Goal: Task Accomplishment & Management: Complete application form

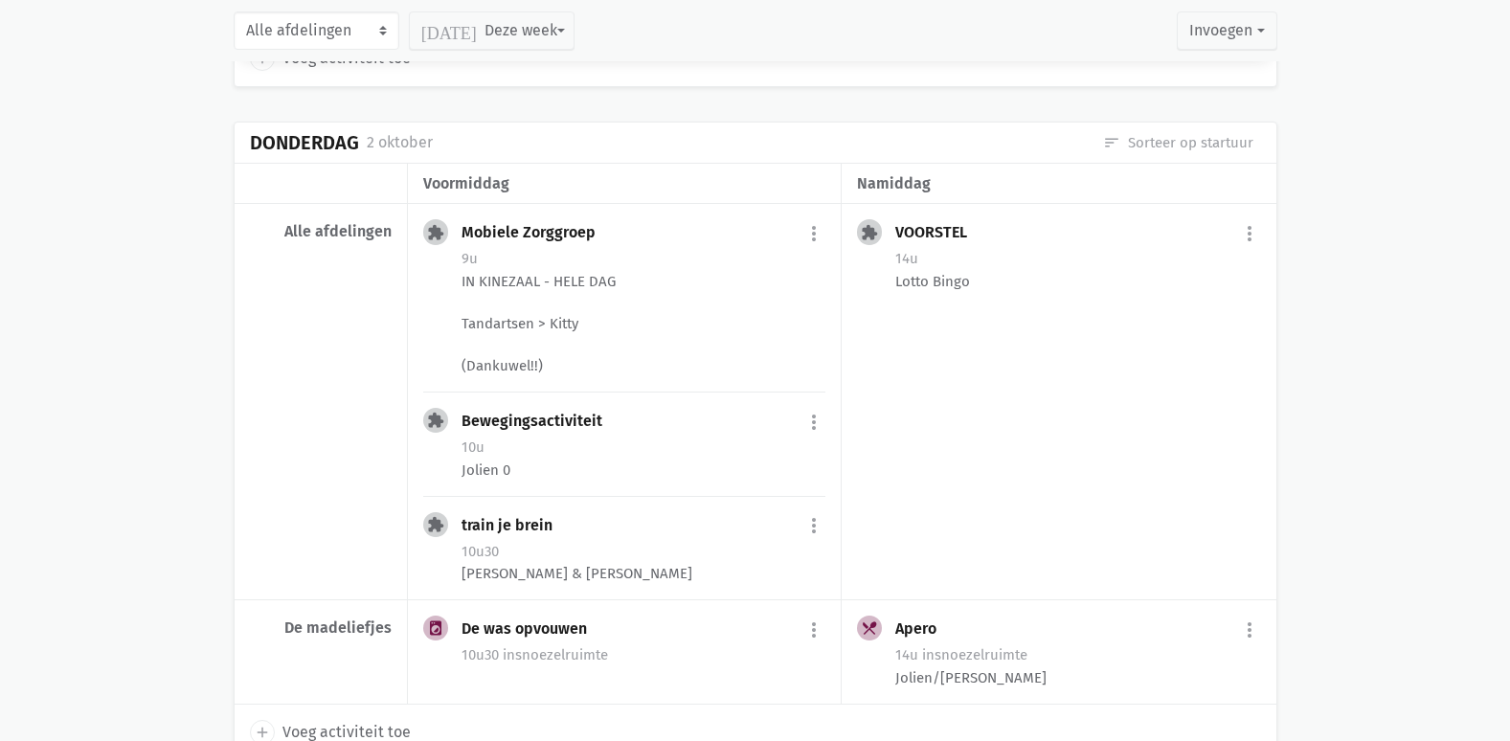
scroll to position [1723, 0]
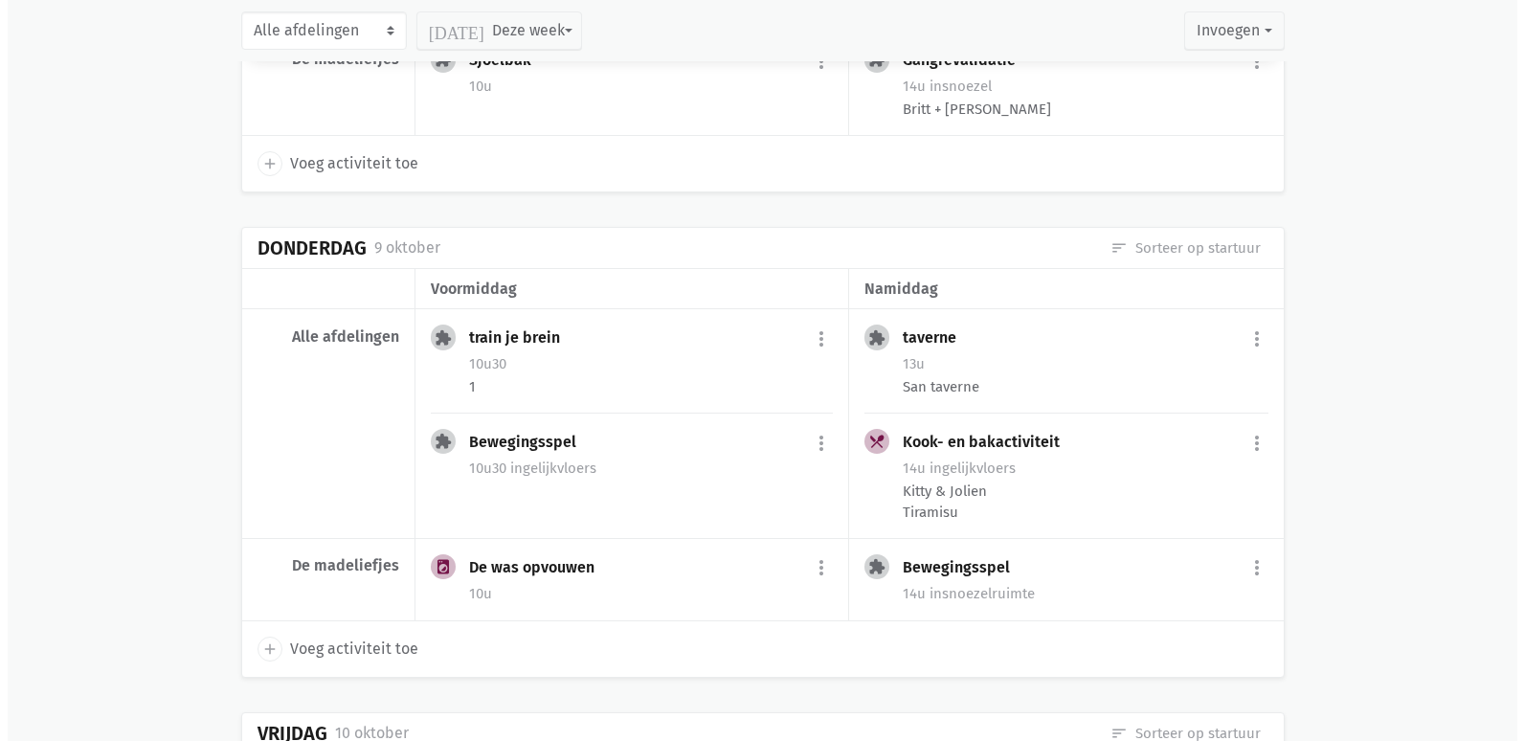
scroll to position [5169, 0]
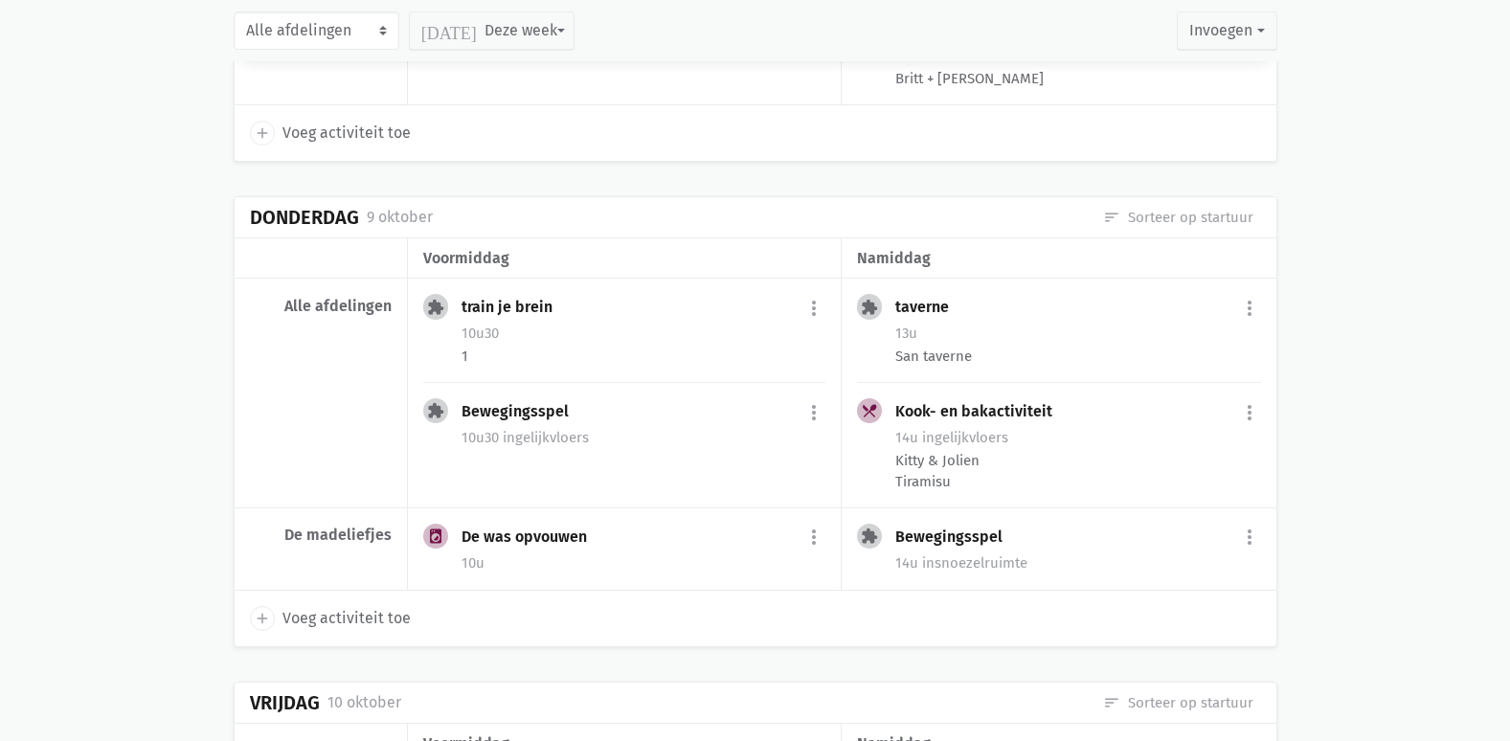
click at [339, 616] on span "Voeg activiteit toe" at bounding box center [346, 618] width 128 height 25
select select "14:00"
select select "15:00"
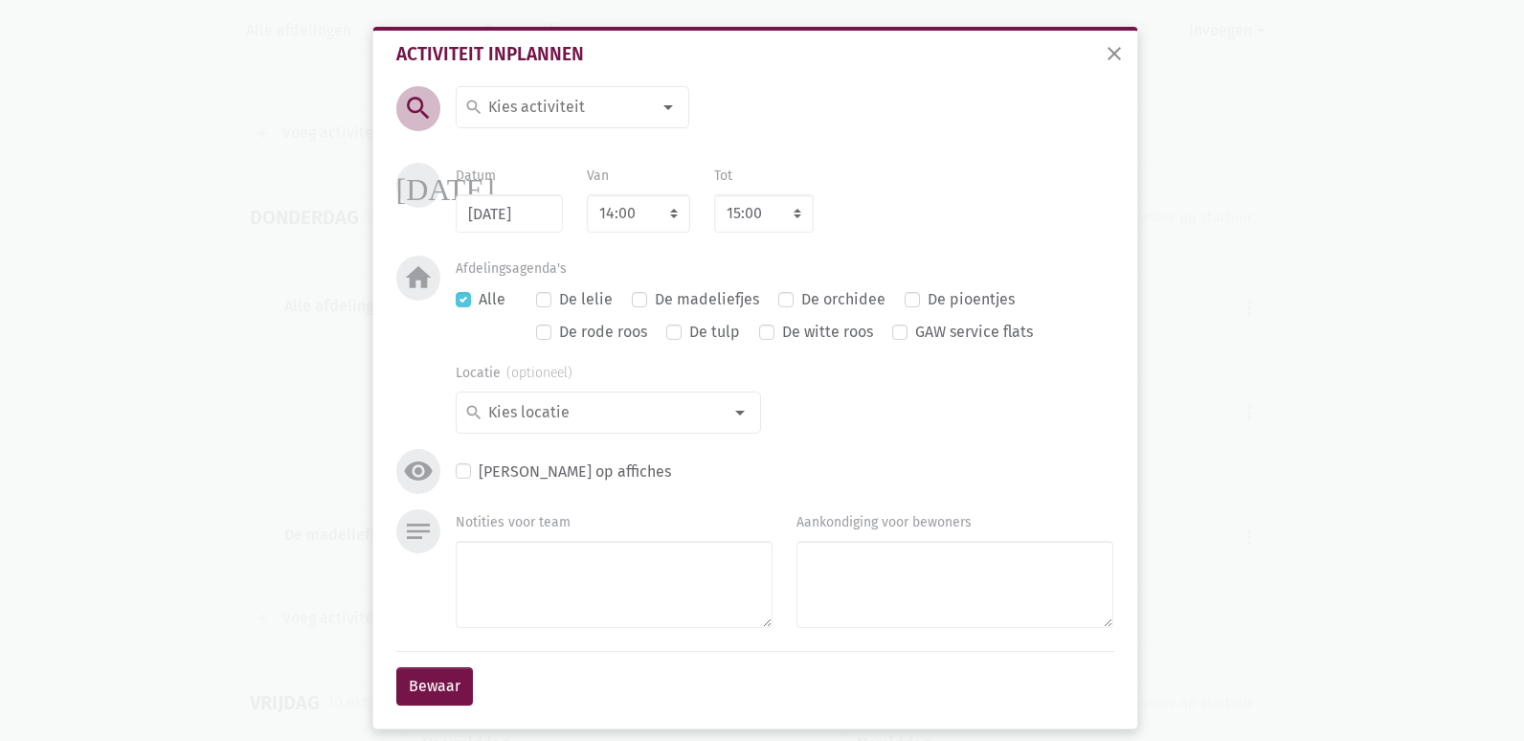
click at [1137, 52] on div "close Activiteit inplannen search search [DATE] 2de handswinkel [GEOGRAPHIC_DAT…" at bounding box center [762, 370] width 1524 height 741
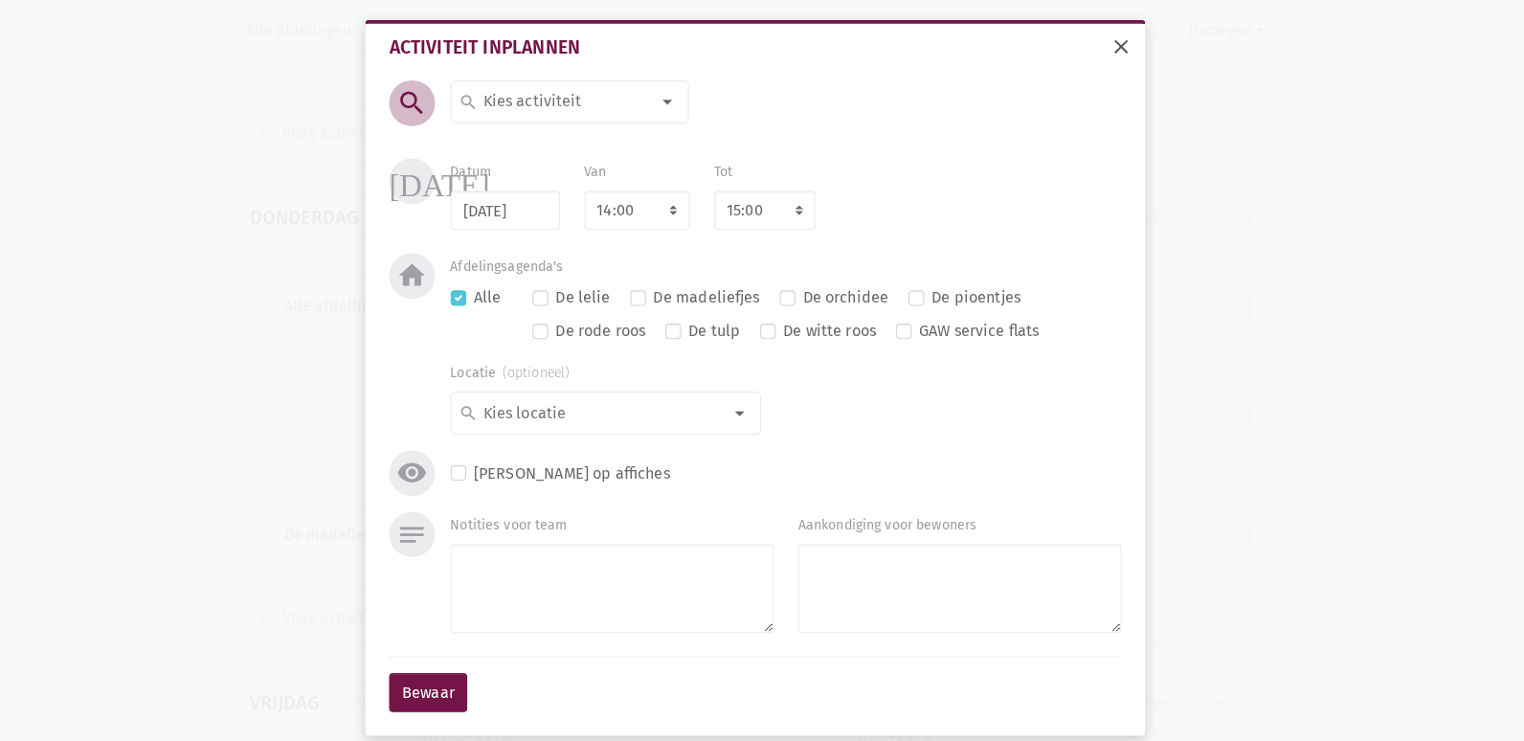
click at [1102, 60] on button "close" at bounding box center [1121, 49] width 39 height 43
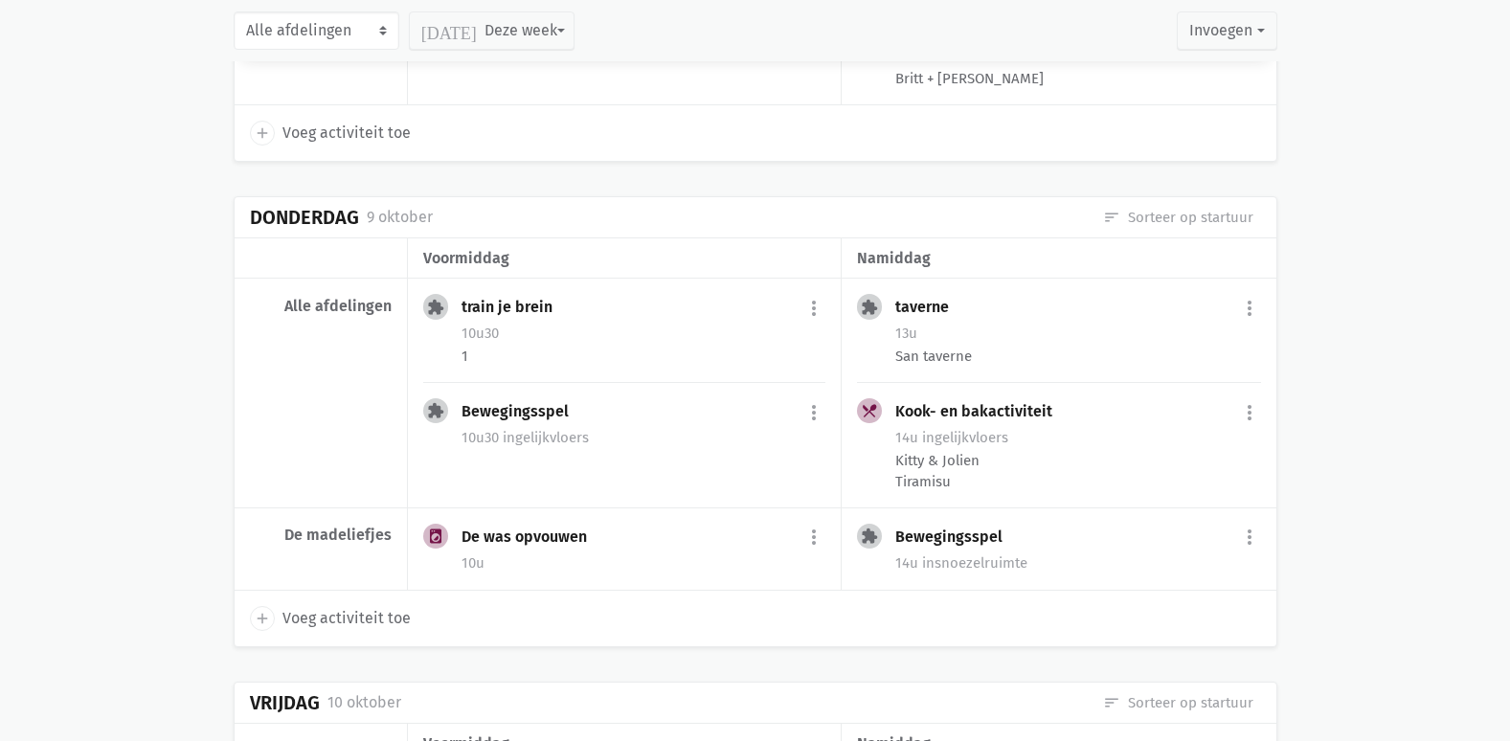
click at [377, 619] on span "Voeg activiteit toe" at bounding box center [346, 618] width 128 height 25
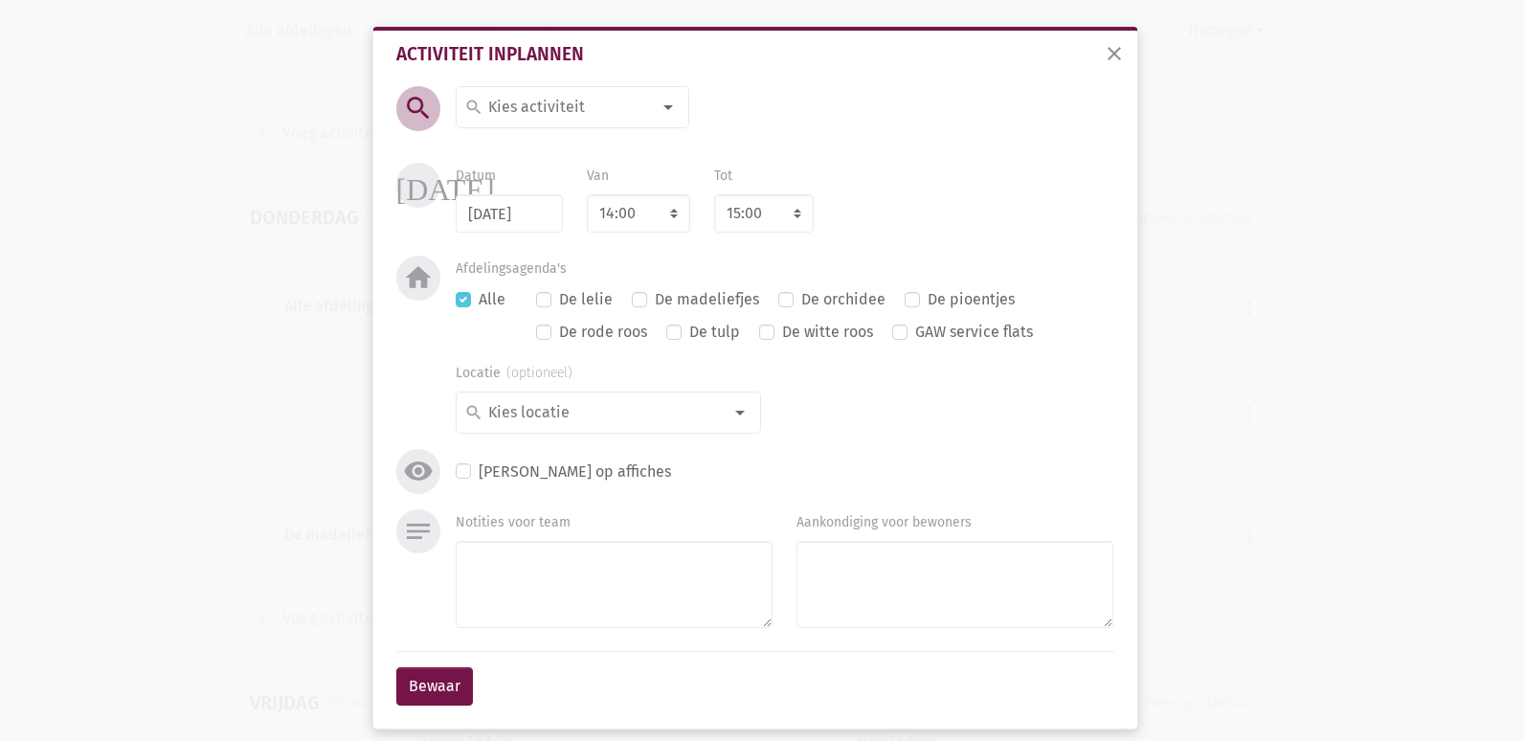
click at [560, 113] on input at bounding box center [568, 107] width 166 height 25
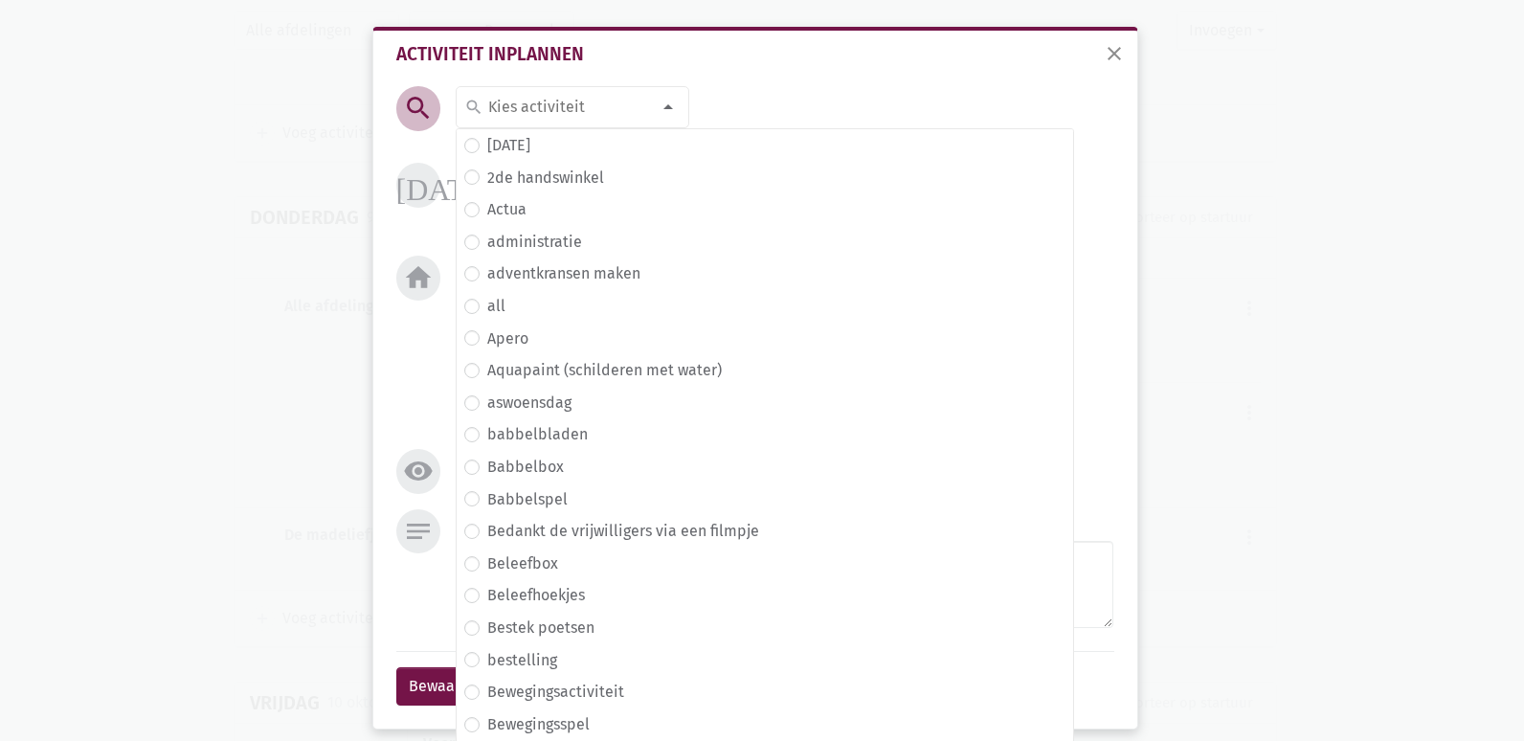
click at [567, 114] on input at bounding box center [568, 107] width 166 height 25
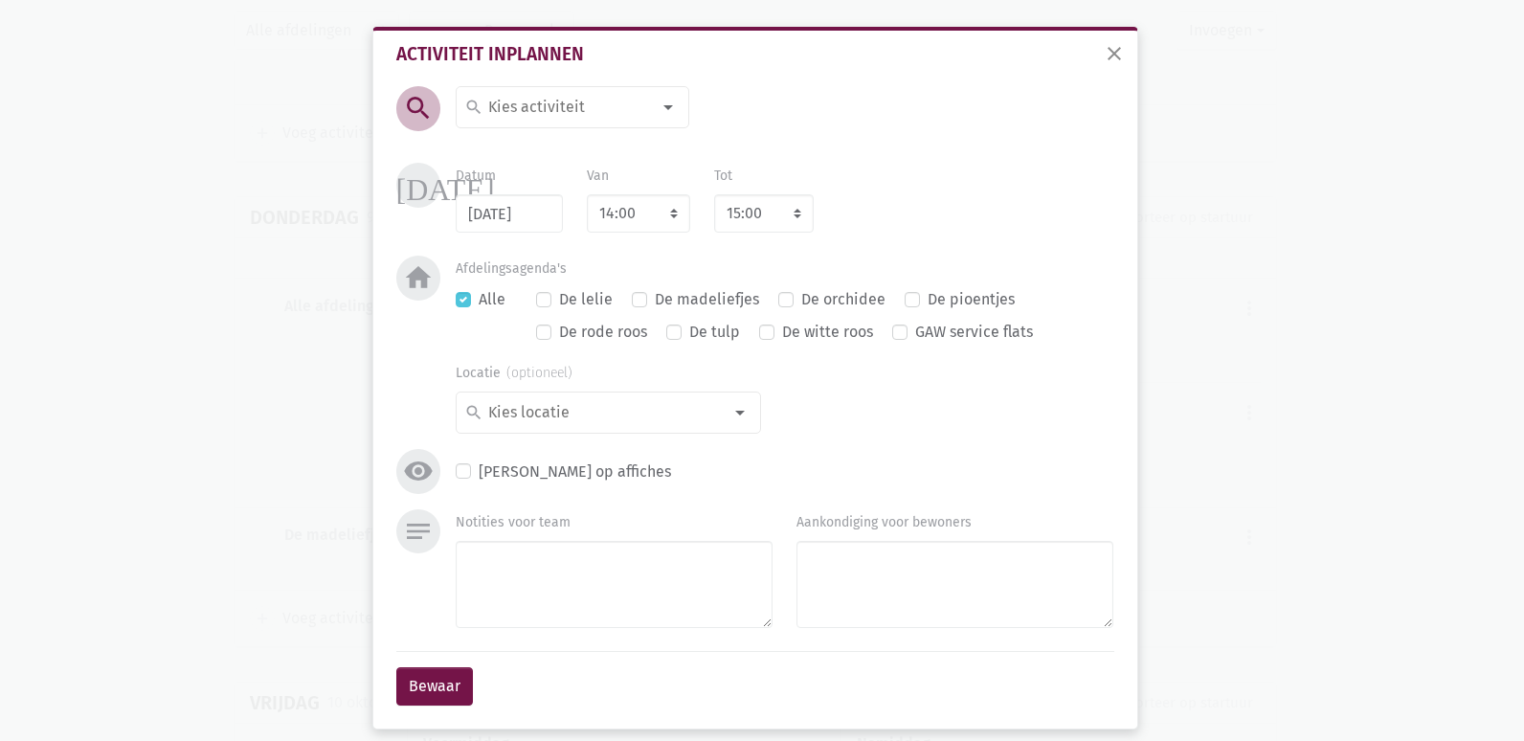
click at [567, 114] on input at bounding box center [568, 107] width 166 height 25
type input "MDO"
click at [492, 147] on label "MDO" at bounding box center [503, 145] width 32 height 25
click at [721, 411] on div at bounding box center [740, 412] width 38 height 38
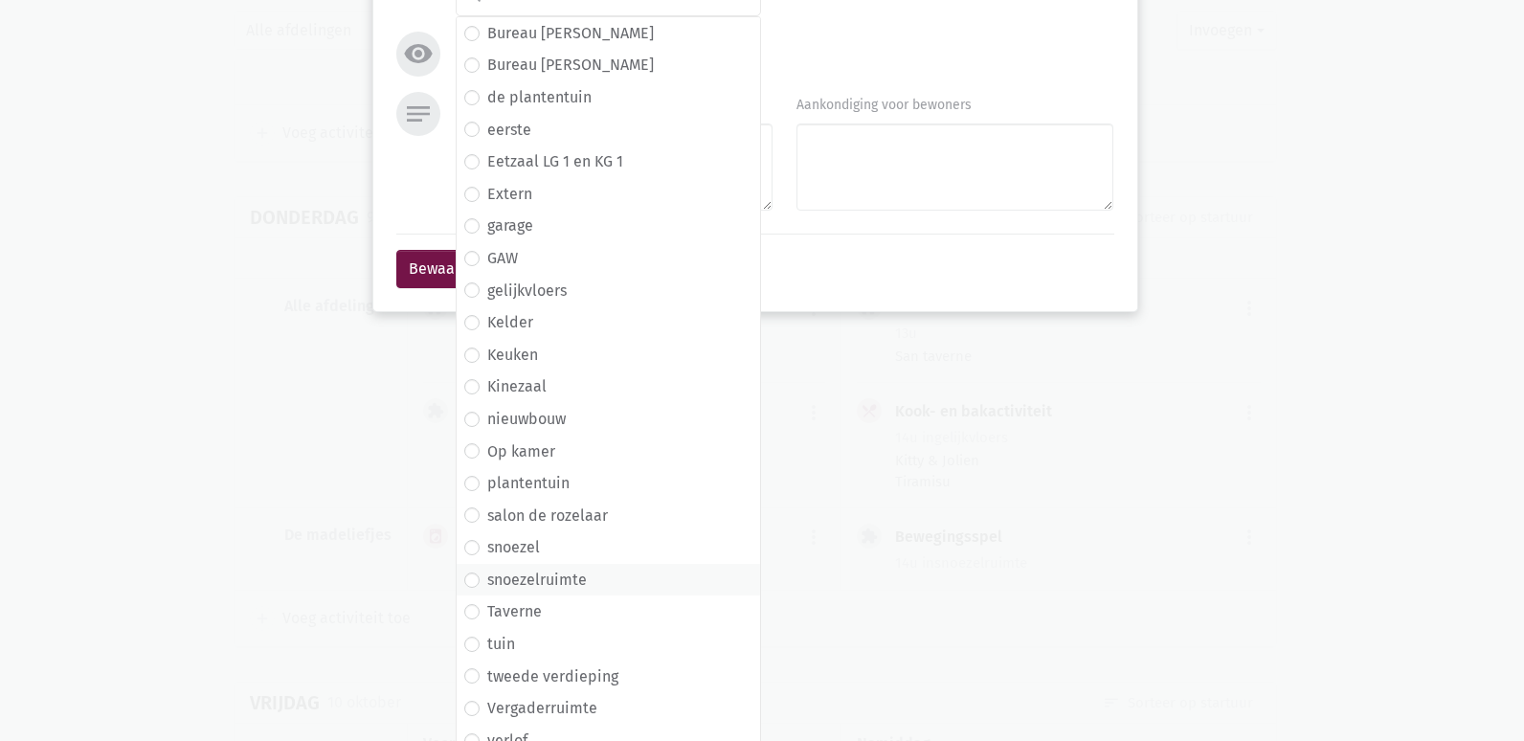
scroll to position [434, 0]
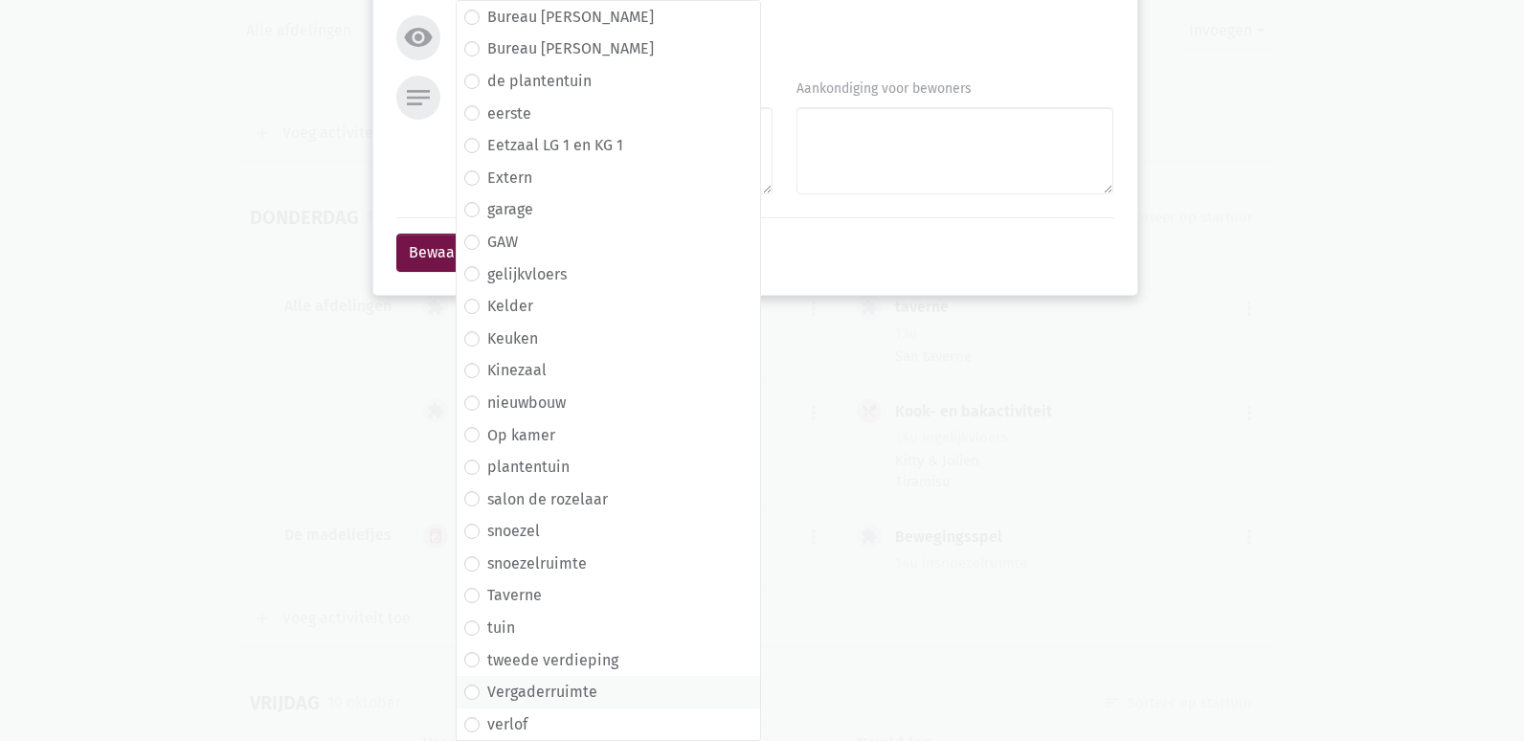
click at [583, 687] on label "Vergaderruimte" at bounding box center [542, 692] width 110 height 25
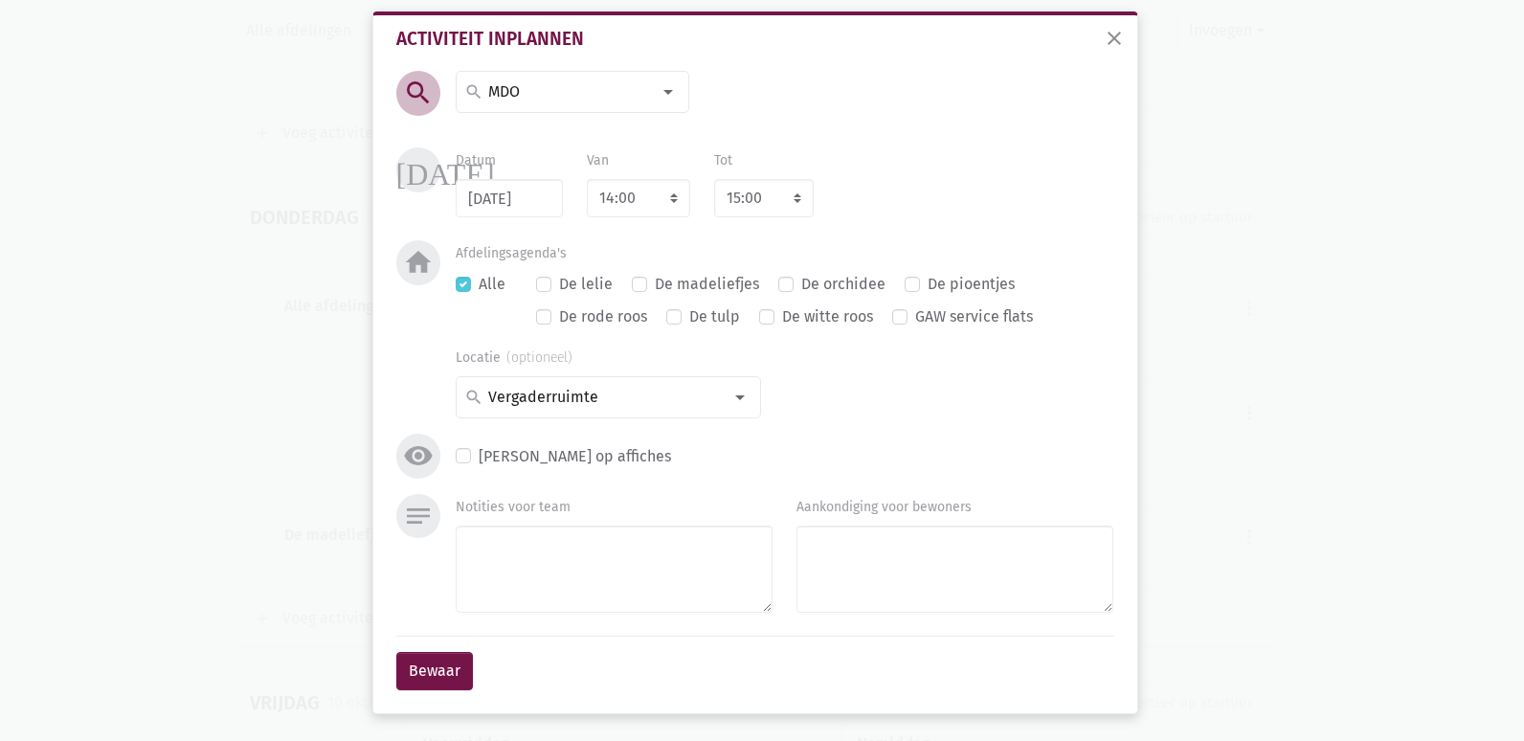
scroll to position [15, 0]
click at [560, 570] on textarea "Notities voor team" at bounding box center [614, 569] width 317 height 87
paste textarea "Mevr Walravens Mevr Zimmermann Mevr [PERSON_NAME] Mevr Verhulst Mevr Van Palm M…"
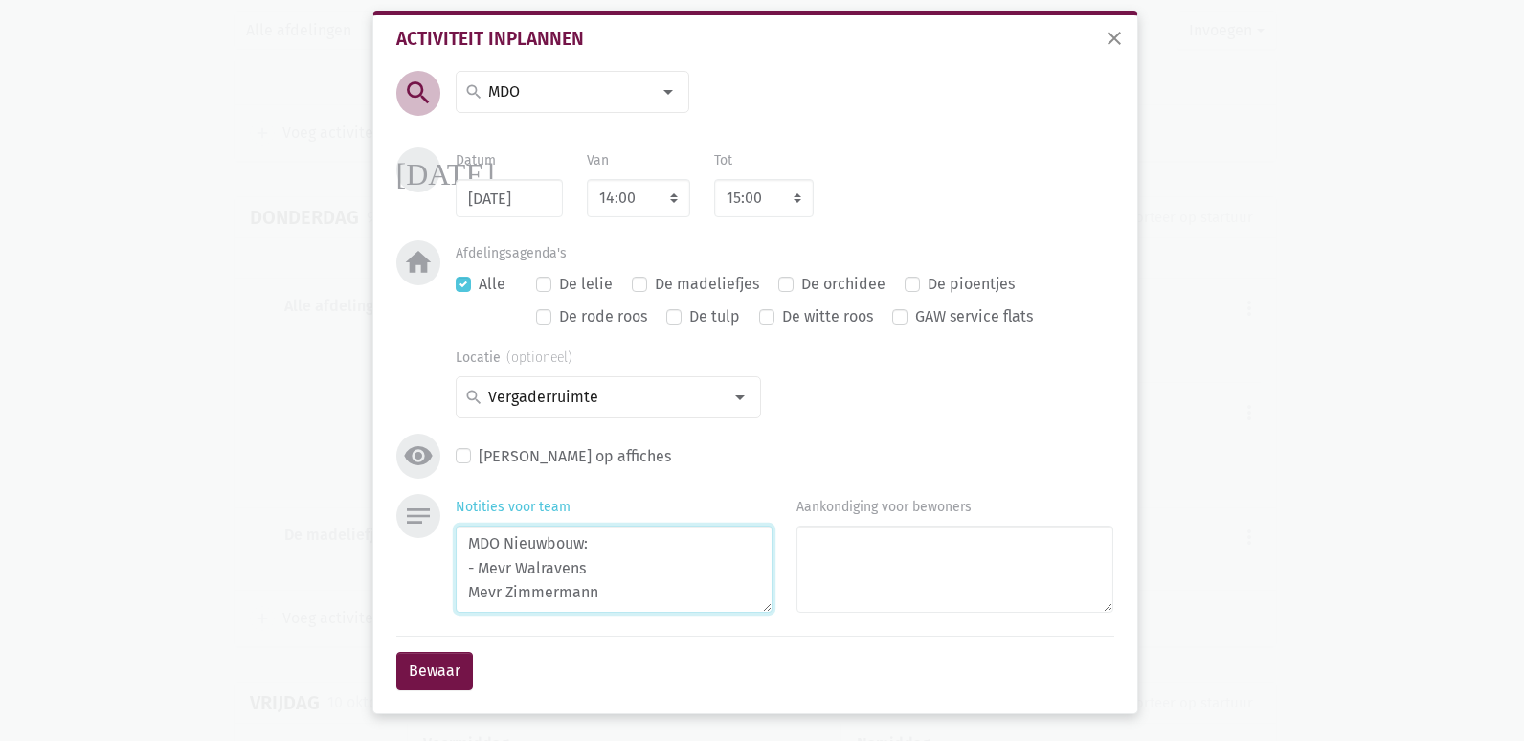
scroll to position [0, 0]
click at [475, 569] on textarea "MDO Nieuwbouw: - Mevr Walravens Mevr Zimmermann Mevr De Broeyer Mevr Verhulst M…" at bounding box center [614, 569] width 317 height 87
type textarea "MDO Nieuwbouw: Mevr Walravens Mevr Zimmermann Mevr De Broeyer Mevr Verhulst Mev…"
click at [458, 662] on button "Bewaar" at bounding box center [434, 671] width 77 height 38
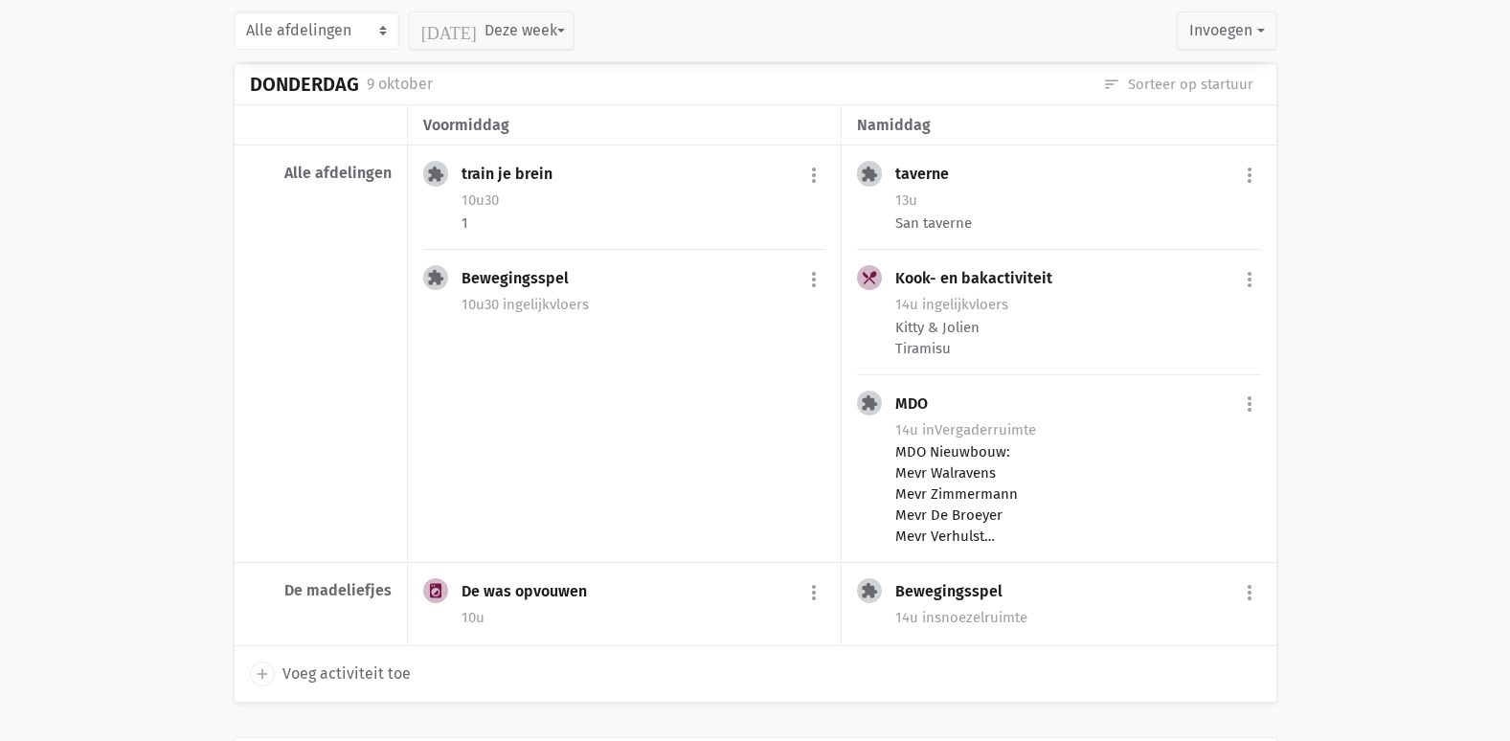
scroll to position [5268, 0]
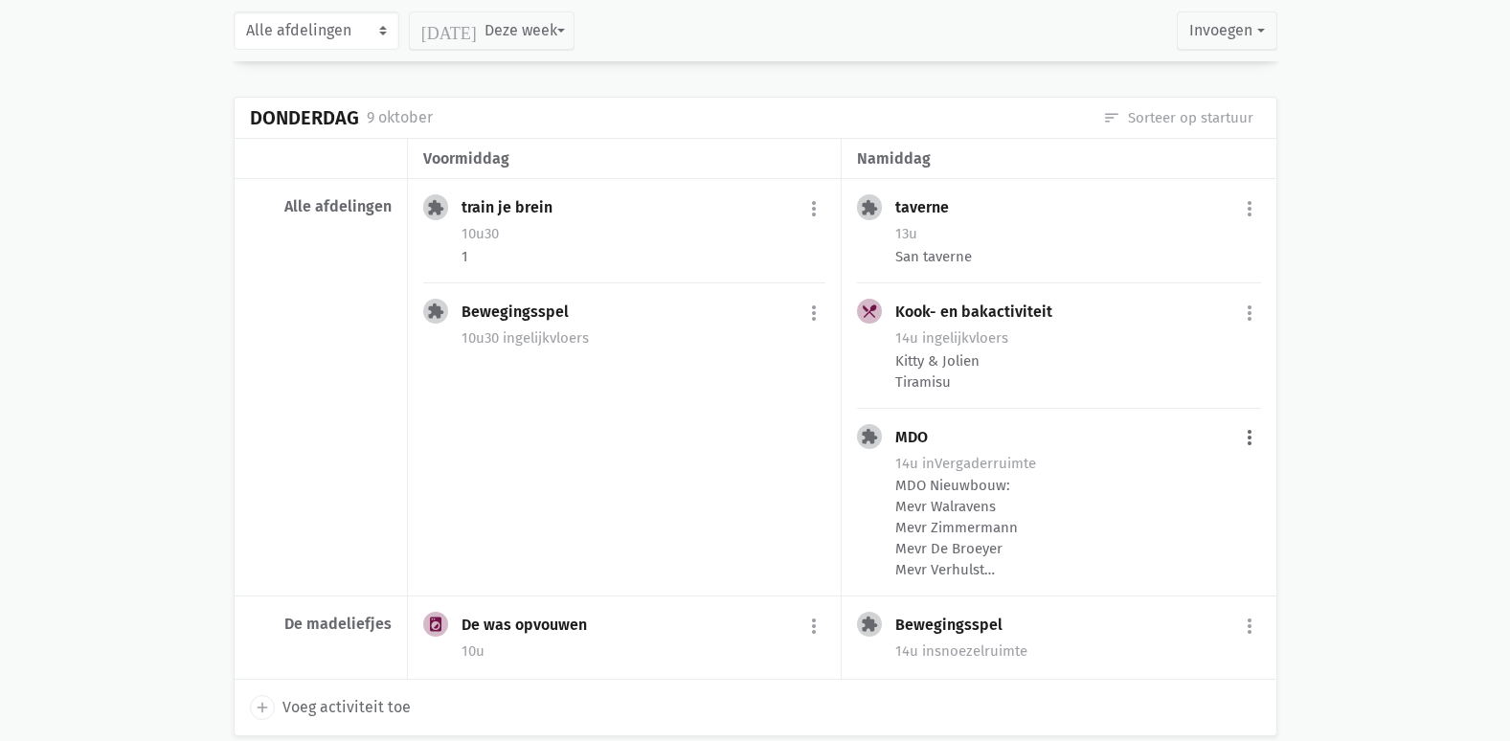
click at [1245, 443] on button "more_vert" at bounding box center [1249, 438] width 23 height 36
click at [1201, 473] on link "edit Bewerk" at bounding box center [1186, 479] width 196 height 33
select select "14:00"
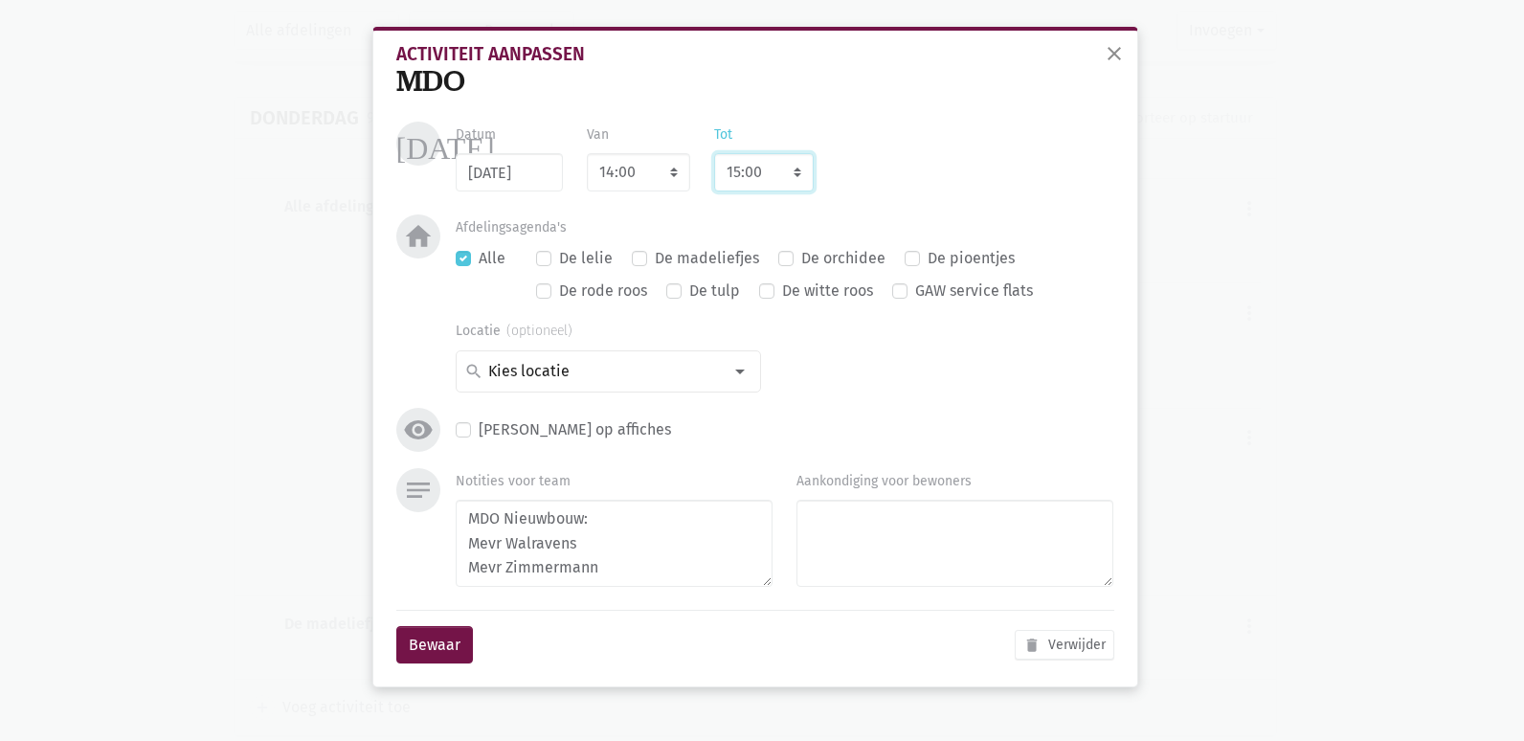
click at [756, 175] on select "8:00 8:15 8:30 8:45 9:00 9:15 9:30 9:45 10:00 10:15 10:30 10:45 11:00 11:15 11:…" at bounding box center [764, 172] width 100 height 38
select select "16:00"
click at [714, 153] on select "8:00 8:15 8:30 8:45 9:00 9:15 9:30 9:45 10:00 10:15 10:30 10:45 11:00 11:15 11:…" at bounding box center [764, 172] width 100 height 38
click at [417, 634] on button "Bewaar" at bounding box center [434, 645] width 77 height 38
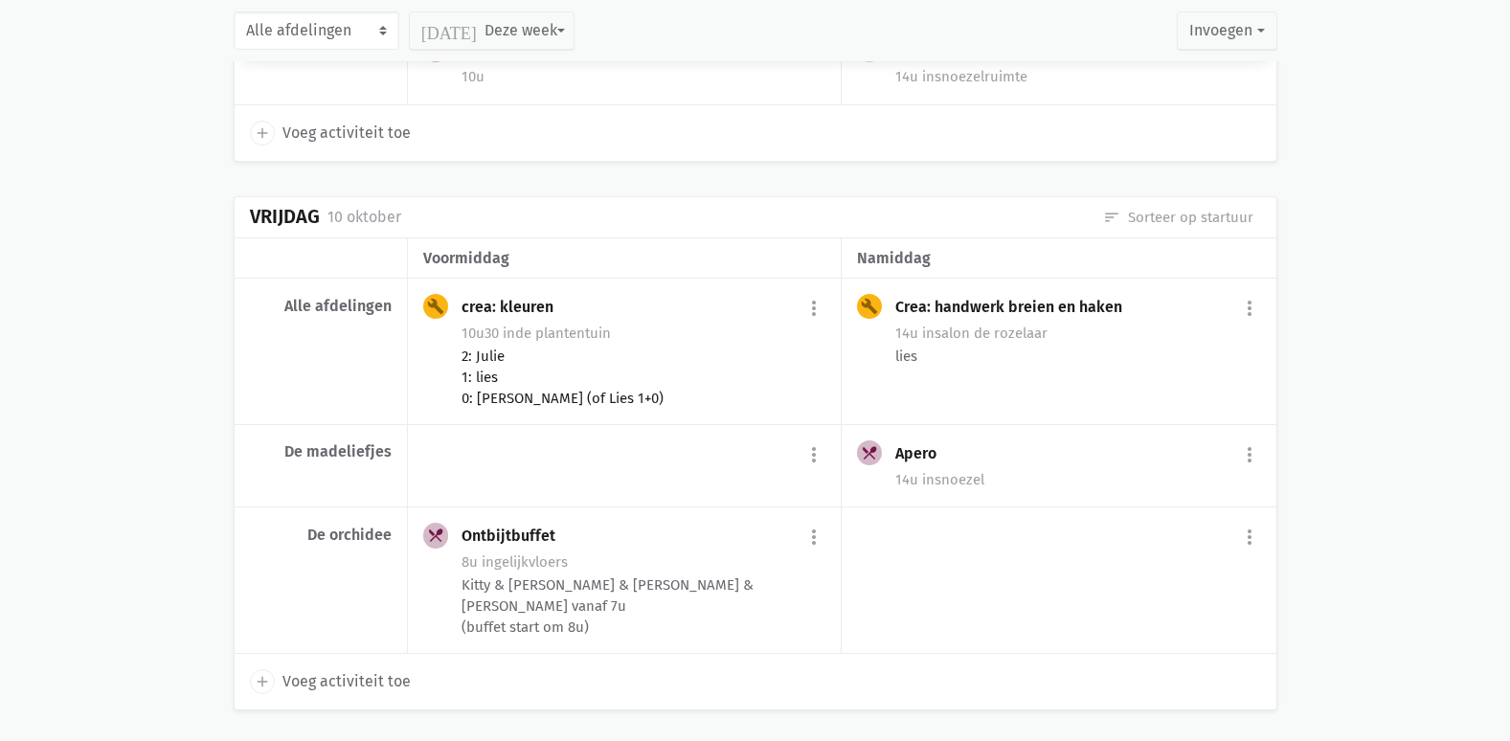
scroll to position [6175, 0]
